Goal: Task Accomplishment & Management: Manage account settings

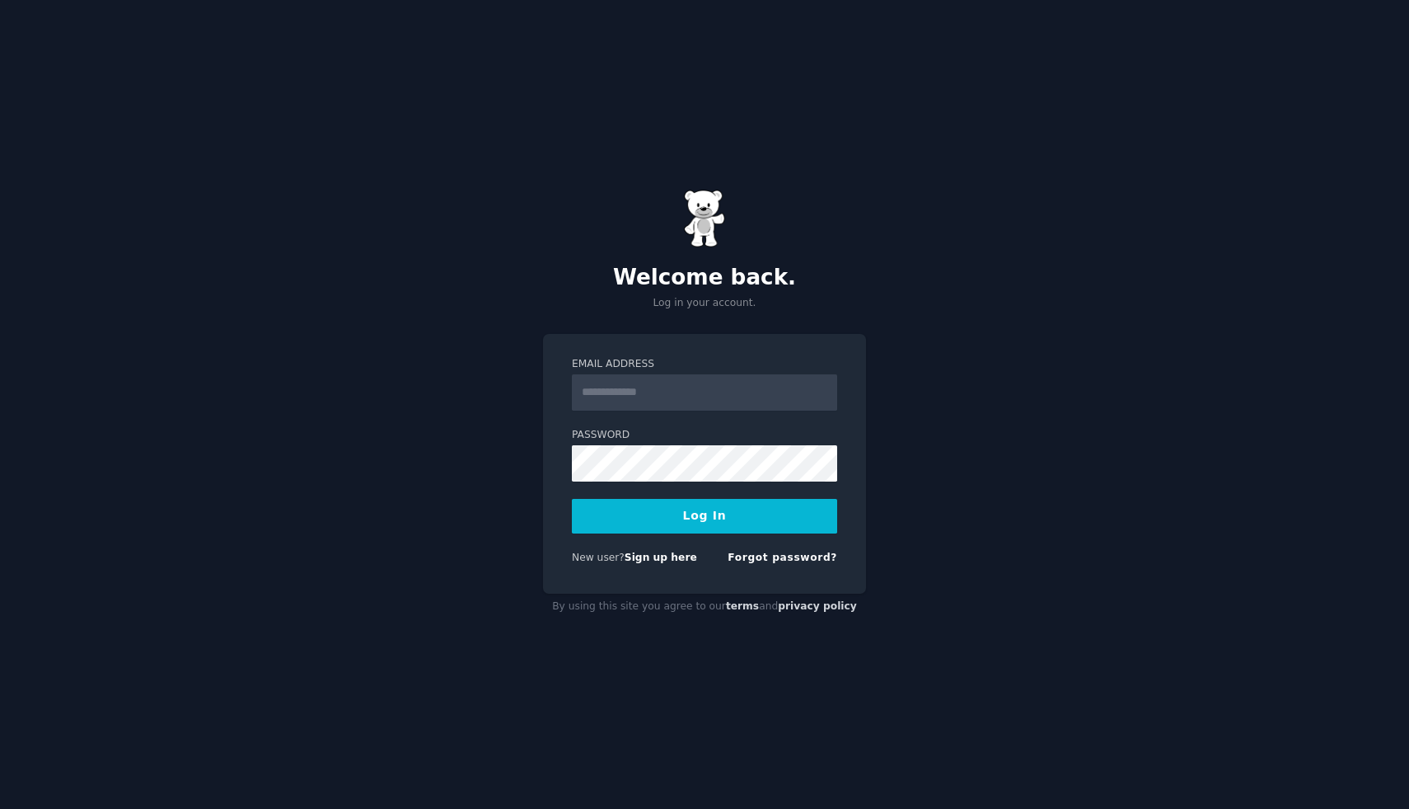
click at [770, 401] on input "Email Address" at bounding box center [704, 392] width 265 height 36
type input "**********"
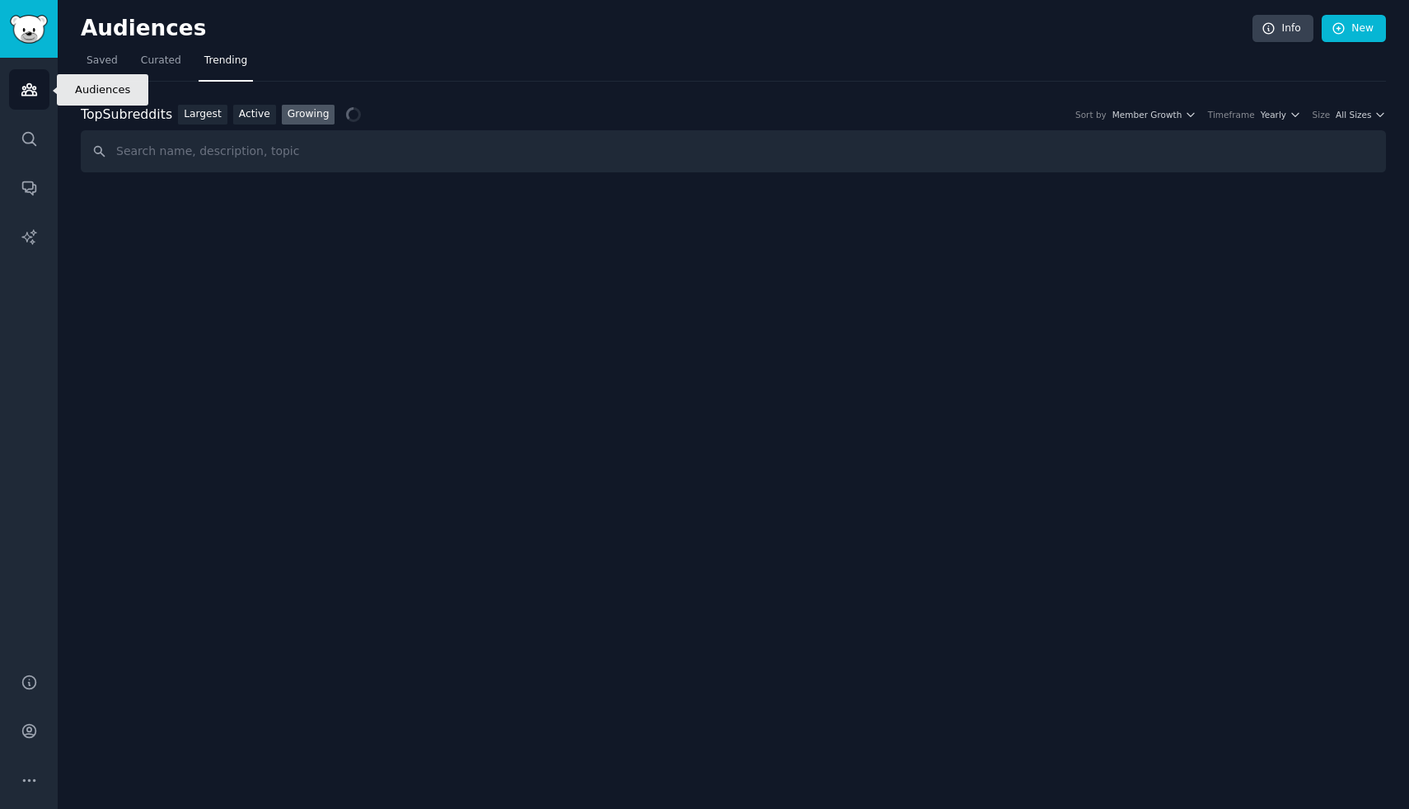
click at [32, 94] on icon "Sidebar" at bounding box center [28, 90] width 15 height 12
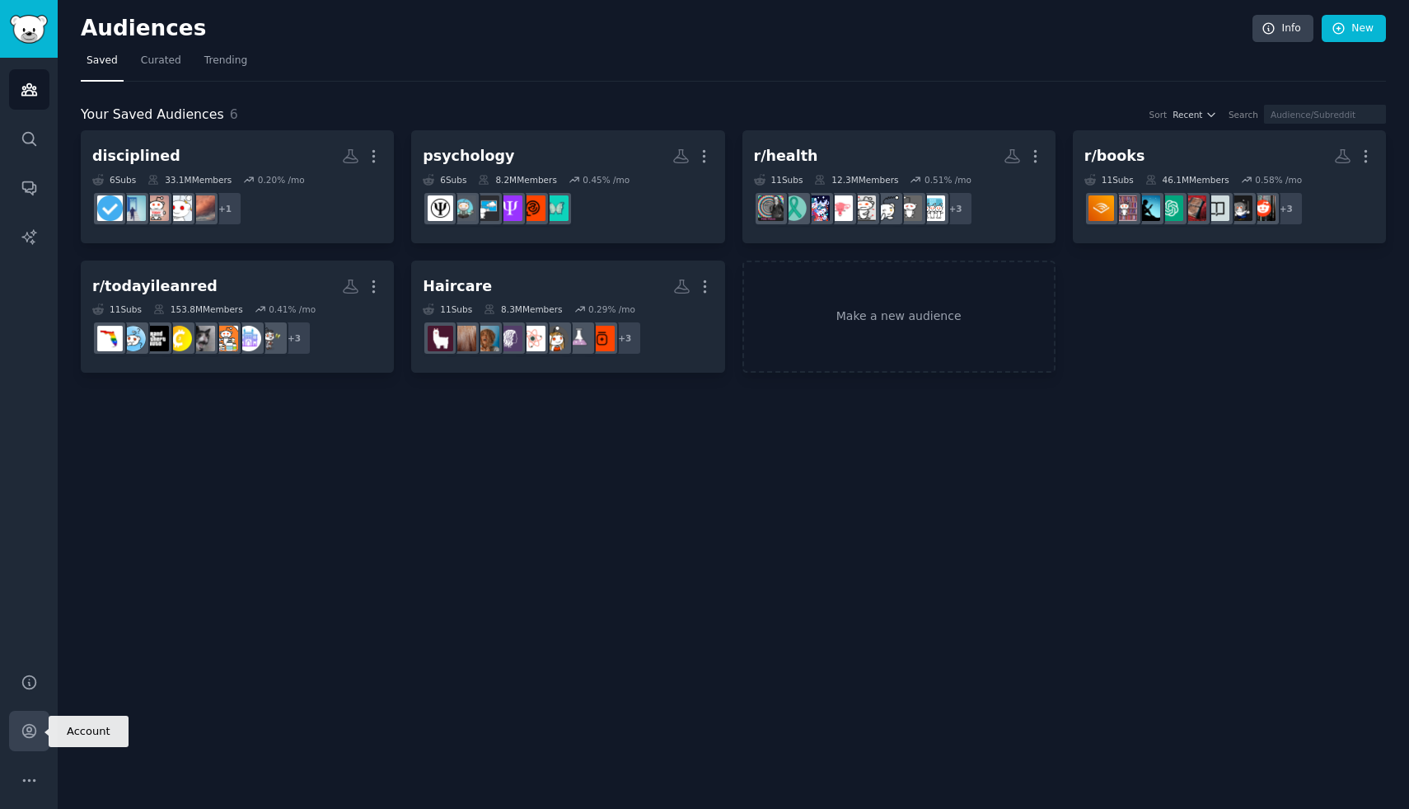
click at [31, 738] on icon "Sidebar" at bounding box center [29, 730] width 17 height 17
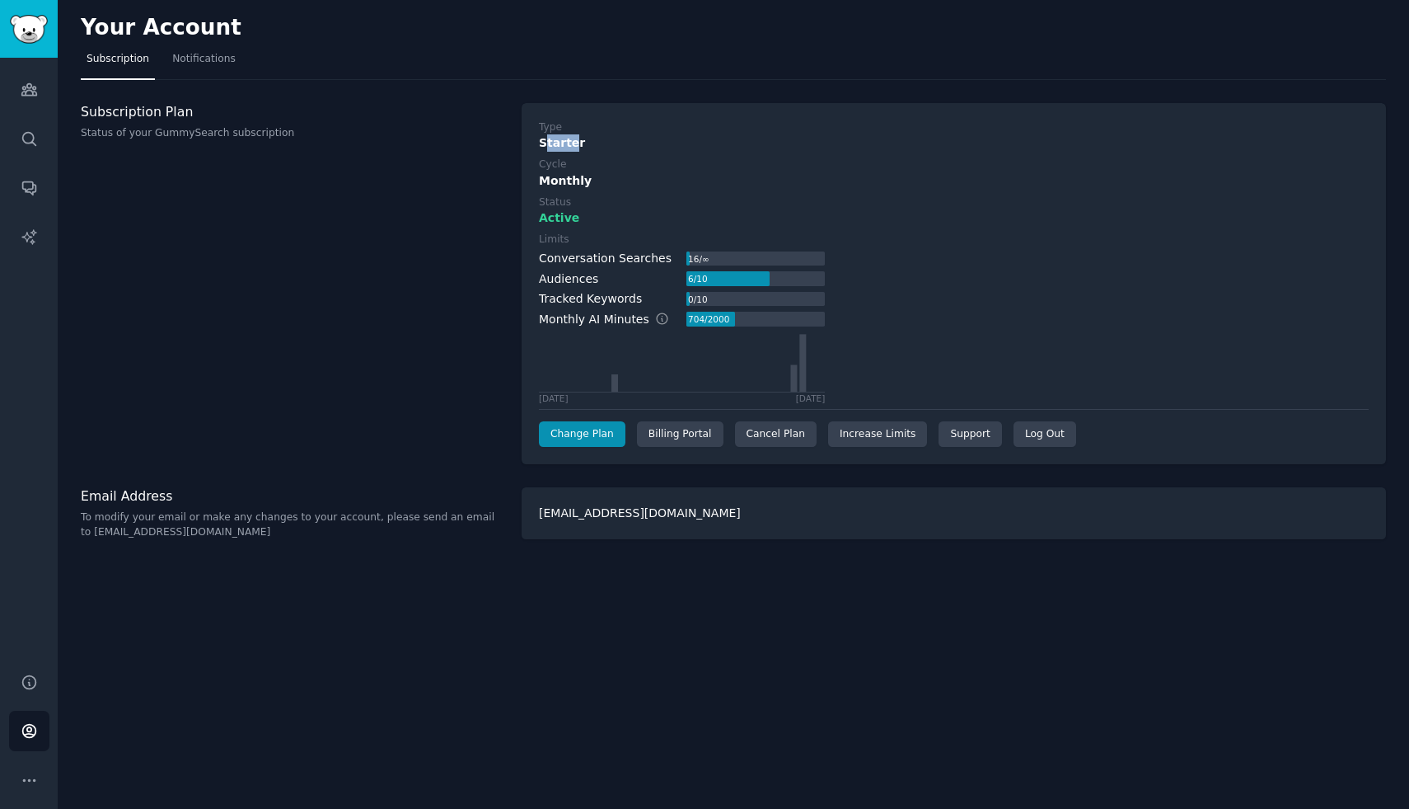
drag, startPoint x: 543, startPoint y: 142, endPoint x: 574, endPoint y: 142, distance: 30.5
click at [574, 142] on div "Starter" at bounding box center [954, 142] width 830 height 17
click at [561, 182] on div "Monthly" at bounding box center [954, 180] width 830 height 17
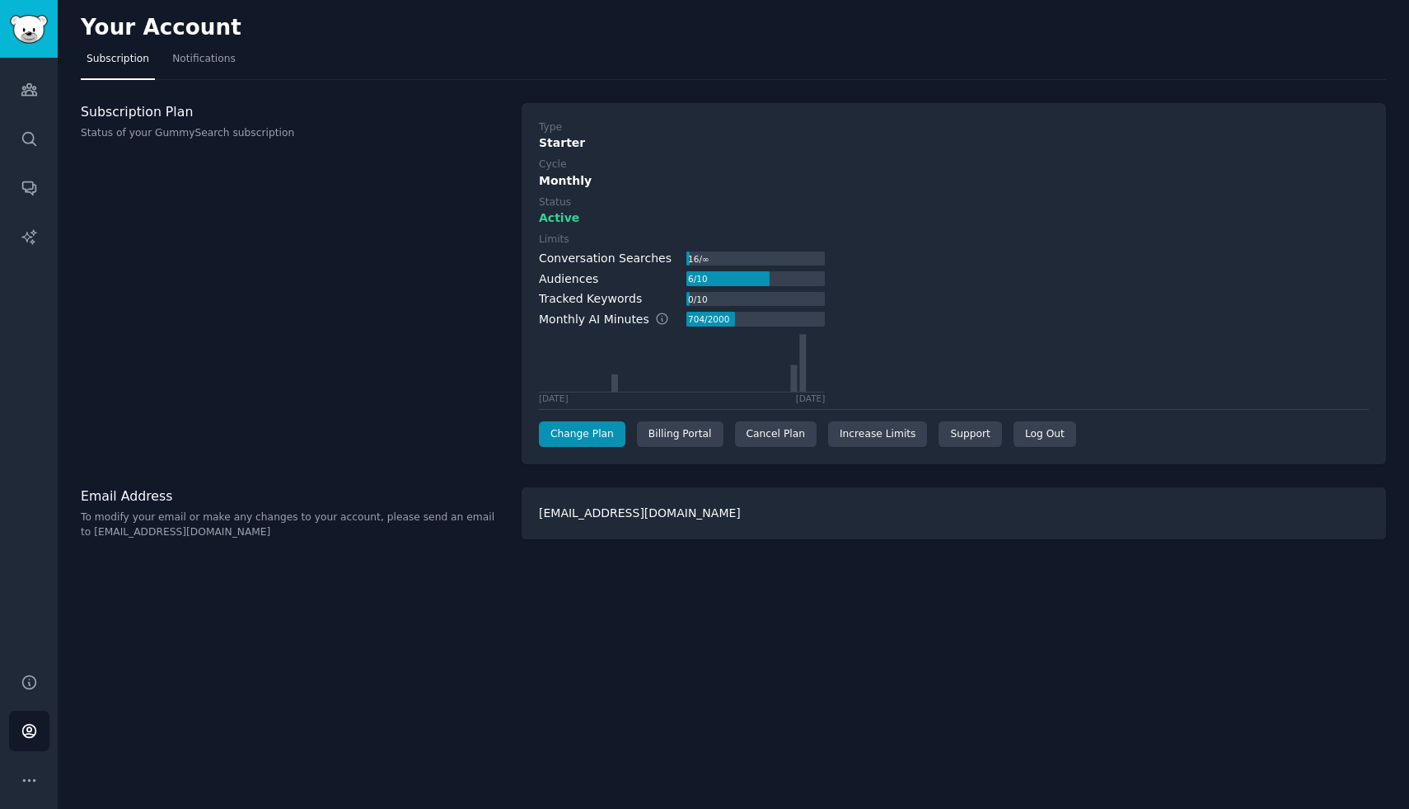
click at [560, 224] on span "Active" at bounding box center [559, 217] width 40 height 17
click at [886, 438] on link "Increase Limits" at bounding box center [878, 434] width 100 height 26
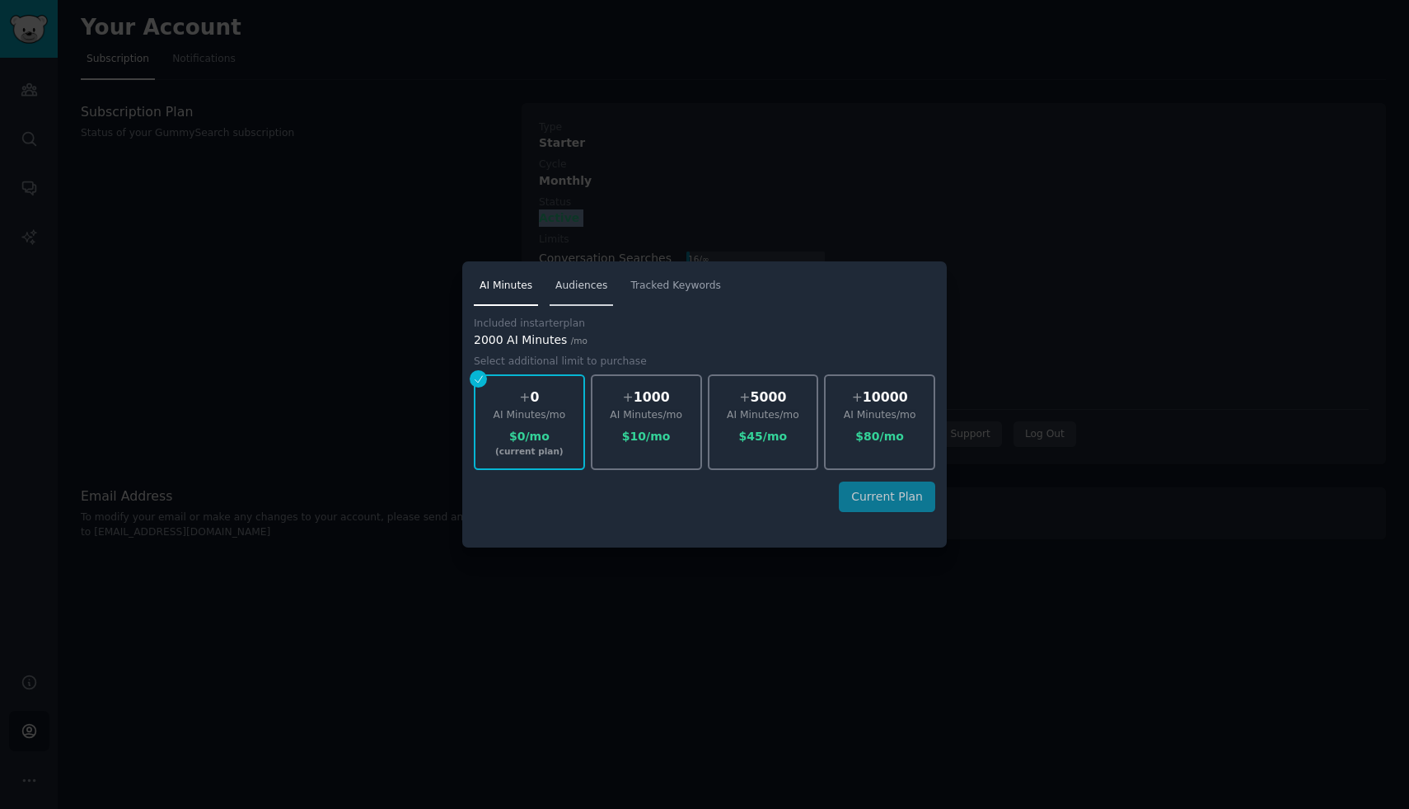
click at [600, 279] on span "Audiences" at bounding box center [582, 286] width 52 height 15
click at [640, 284] on span "Tracked Keywords" at bounding box center [676, 286] width 91 height 15
click at [599, 288] on span "Audiences" at bounding box center [582, 286] width 52 height 15
click at [533, 290] on link "AI Minutes" at bounding box center [506, 290] width 64 height 34
click at [537, 247] on div at bounding box center [704, 404] width 1409 height 809
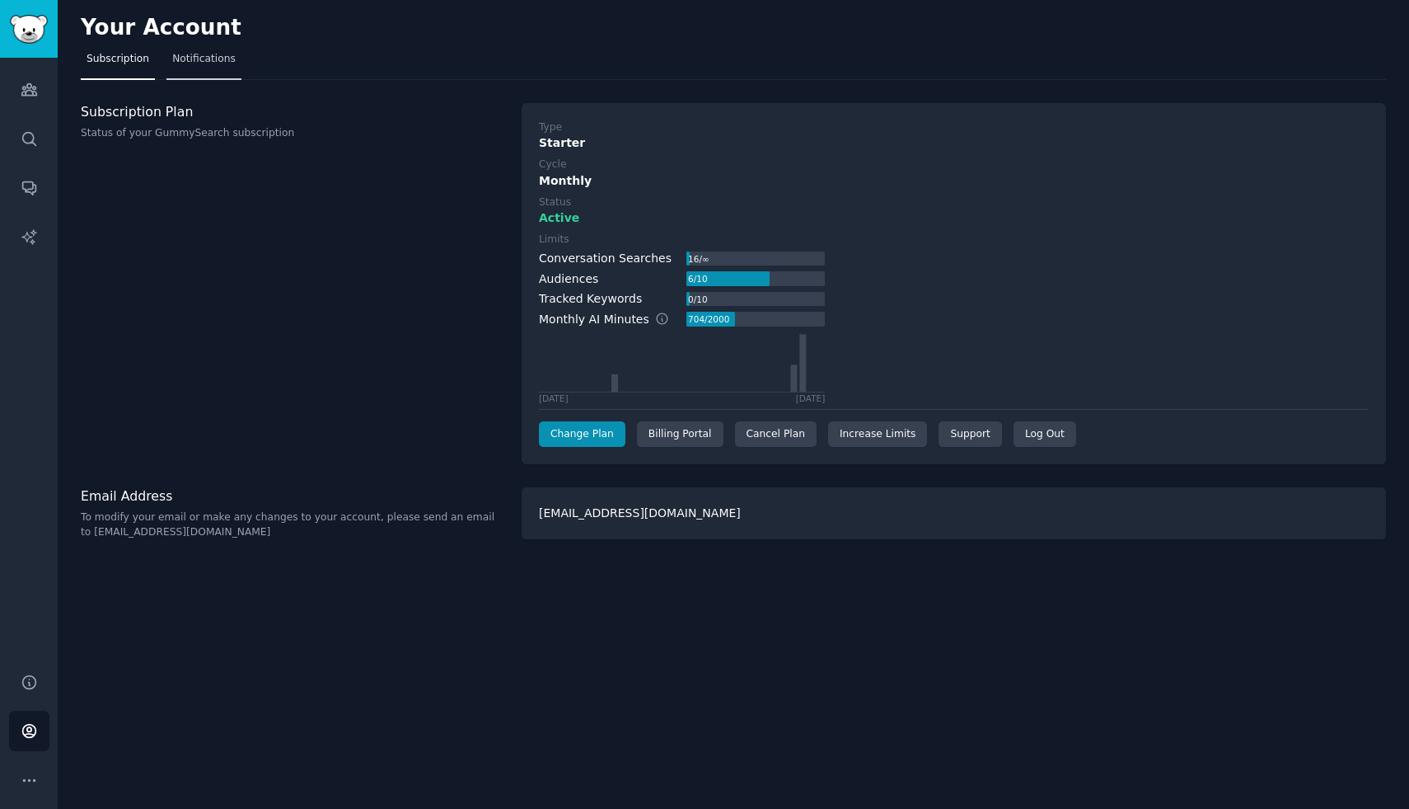
click at [199, 62] on span "Notifications" at bounding box center [203, 59] width 63 height 15
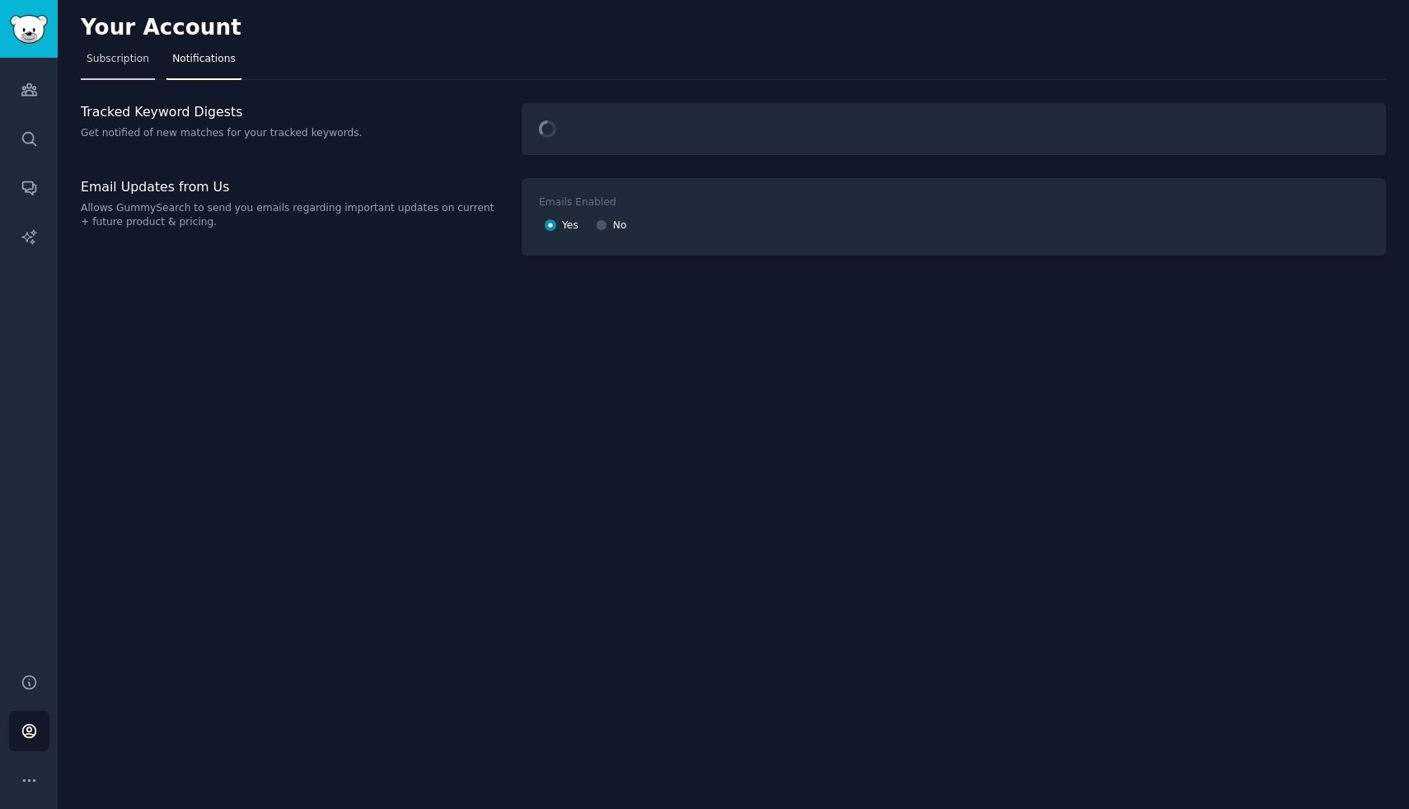
click at [120, 62] on span "Subscription" at bounding box center [118, 59] width 63 height 15
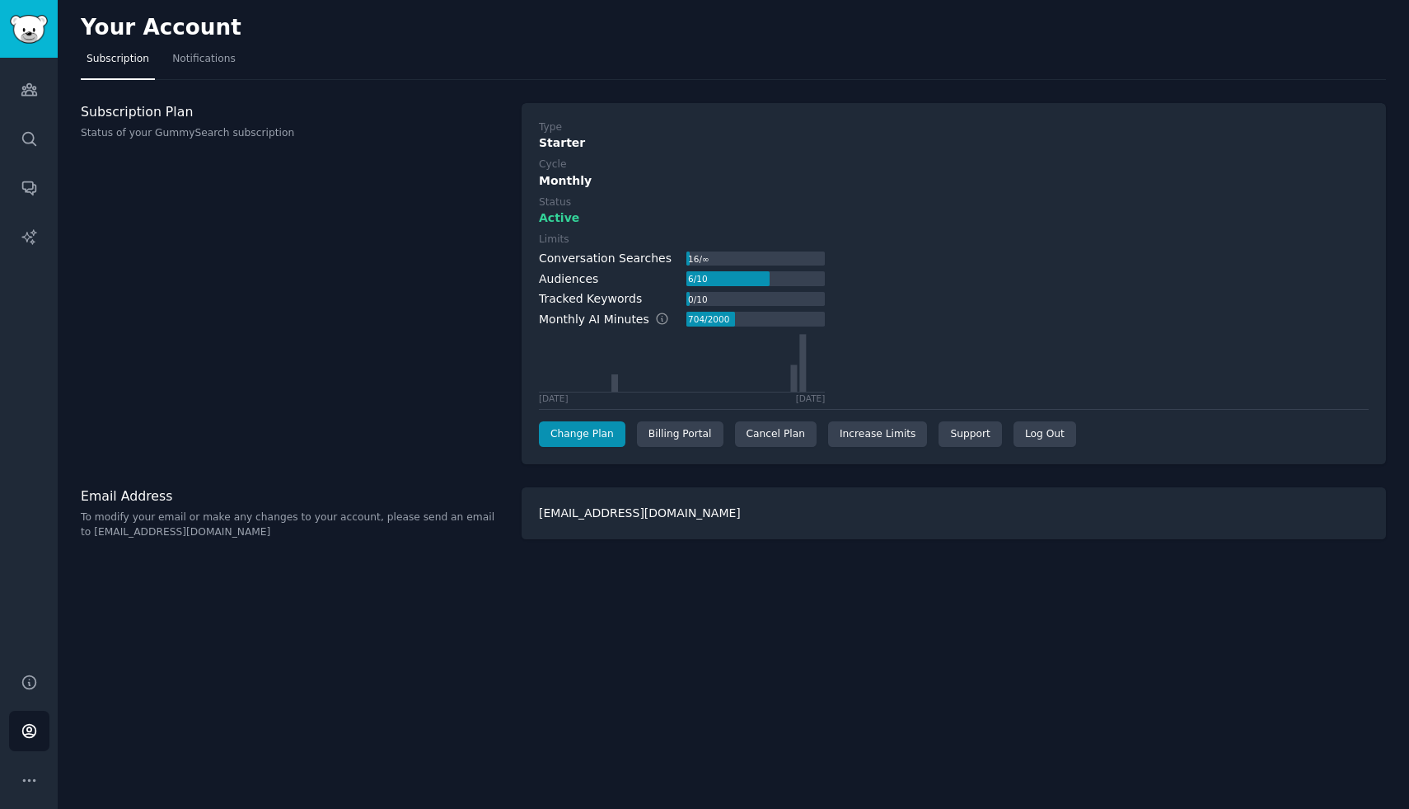
click at [968, 78] on nav "Subscription Notifications" at bounding box center [734, 63] width 1306 height 34
drag, startPoint x: 537, startPoint y: 124, endPoint x: 592, endPoint y: 223, distance: 113.3
click at [592, 223] on div "Type Starter Cycle Monthly Status Active Limits Conversation Searches 16 / ∞ Au…" at bounding box center [954, 284] width 865 height 362
click at [592, 223] on div "Active" at bounding box center [954, 217] width 830 height 17
